Goal: Navigation & Orientation: Find specific page/section

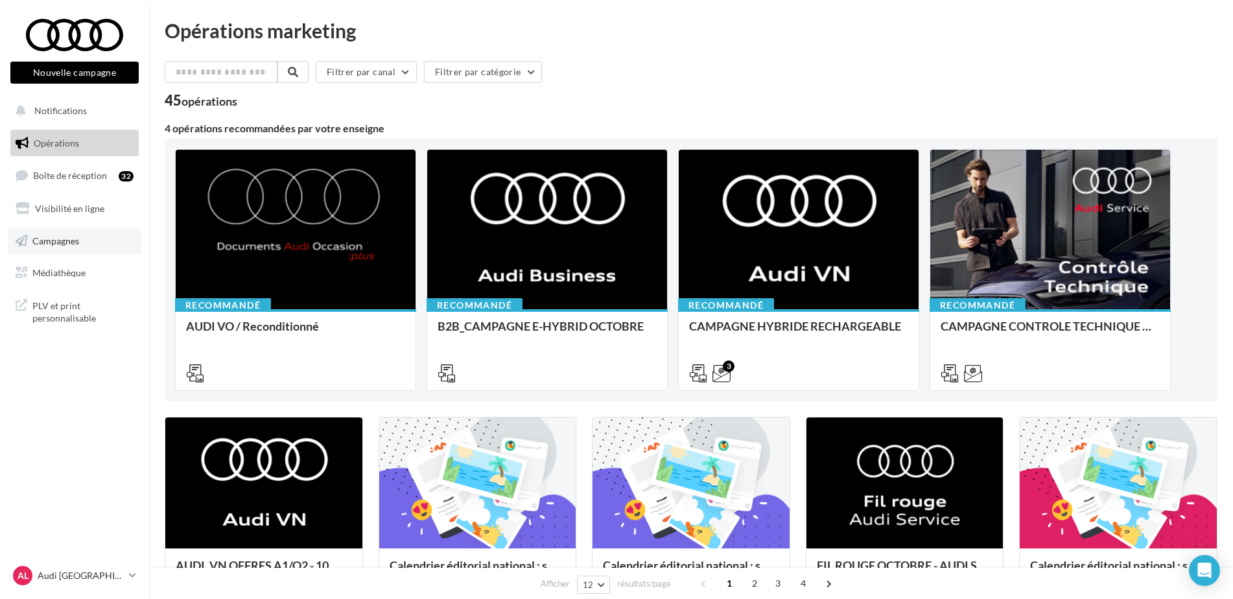
click at [32, 237] on link "Campagnes" at bounding box center [75, 241] width 134 height 27
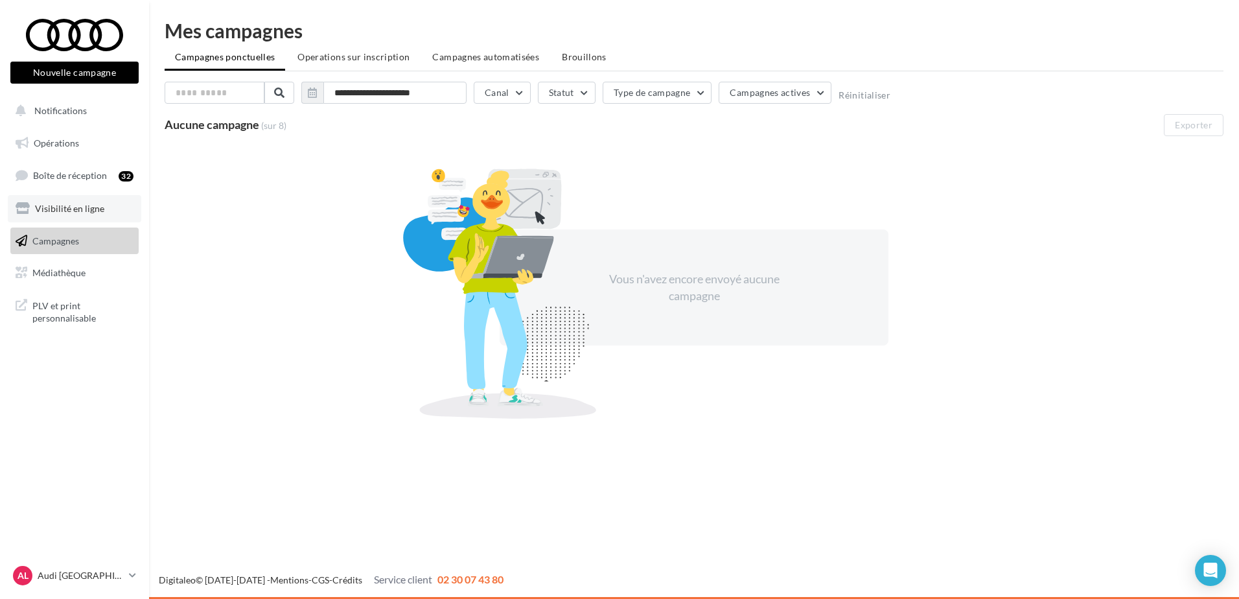
click at [104, 208] on link "Visibilité en ligne" at bounding box center [75, 208] width 134 height 27
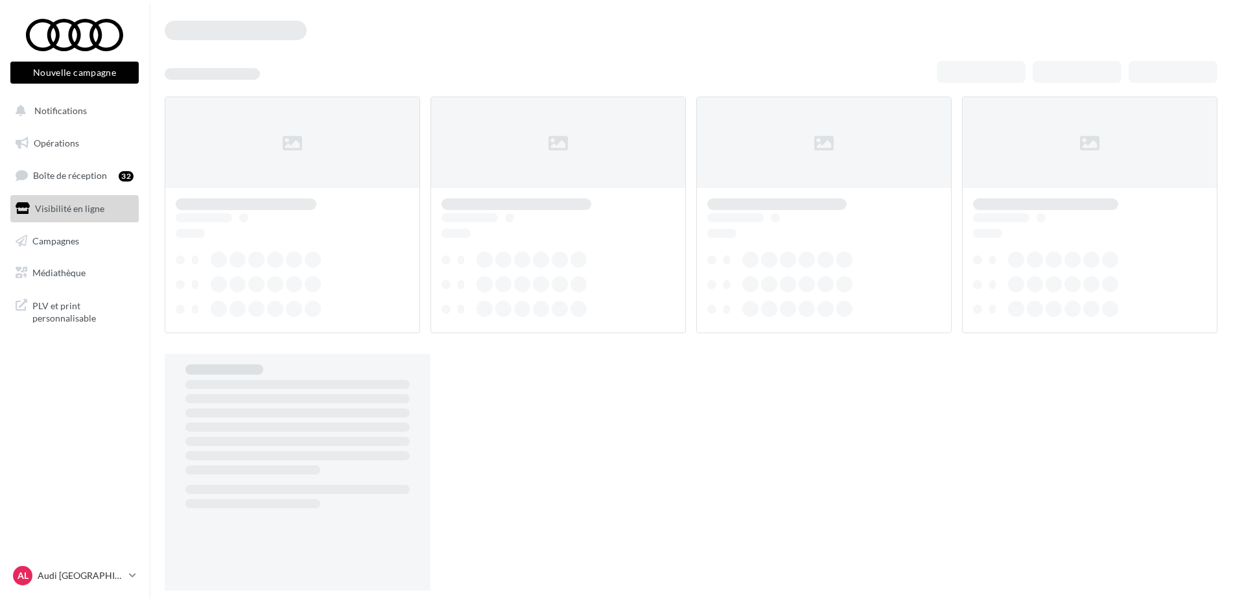
click at [100, 261] on link "Médiathèque" at bounding box center [75, 272] width 134 height 27
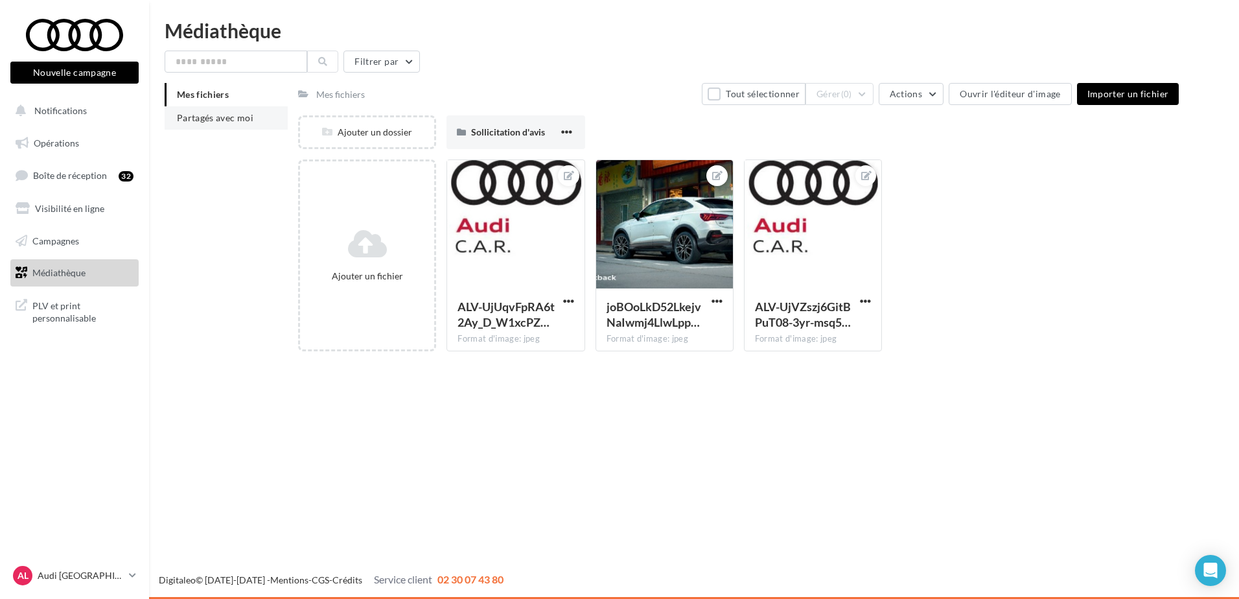
click at [207, 121] on span "Partagés avec moi" at bounding box center [215, 117] width 76 height 11
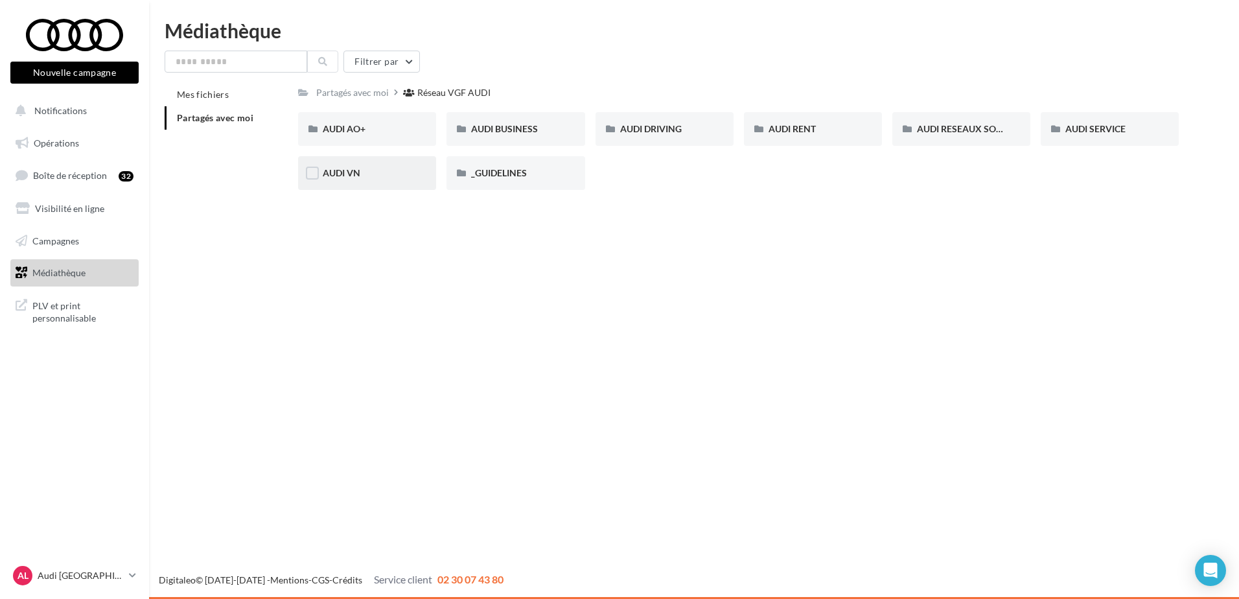
click at [366, 181] on div "AUDI VN" at bounding box center [367, 173] width 138 height 34
click at [554, 139] on div "AUDI VN CAMPAGNE HYBRIDE RECHARGEABLE" at bounding box center [516, 129] width 138 height 34
